Goal: Check status: Check status

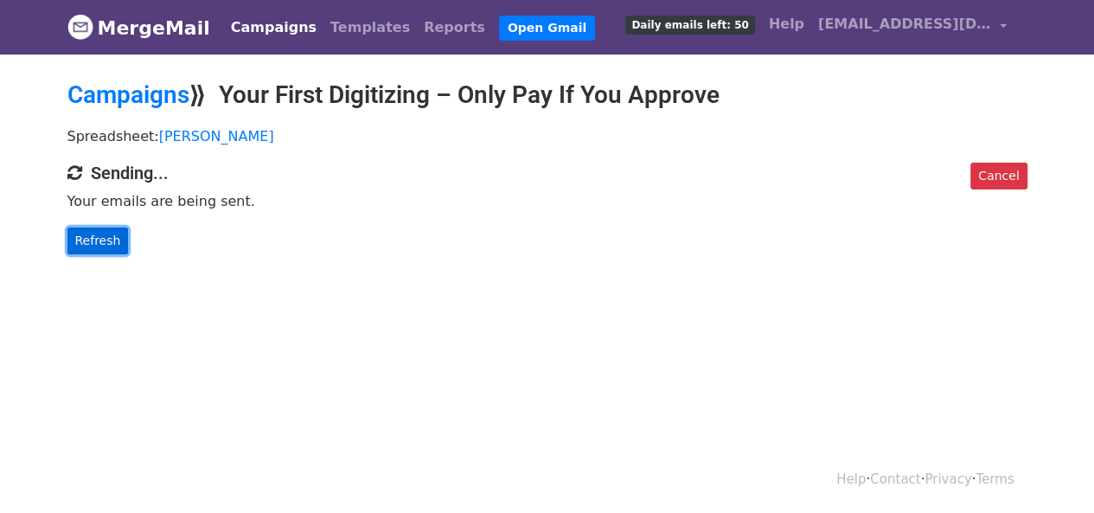
click at [85, 238] on link "Refresh" at bounding box center [97, 240] width 61 height 27
